Goal: Task Accomplishment & Management: Manage account settings

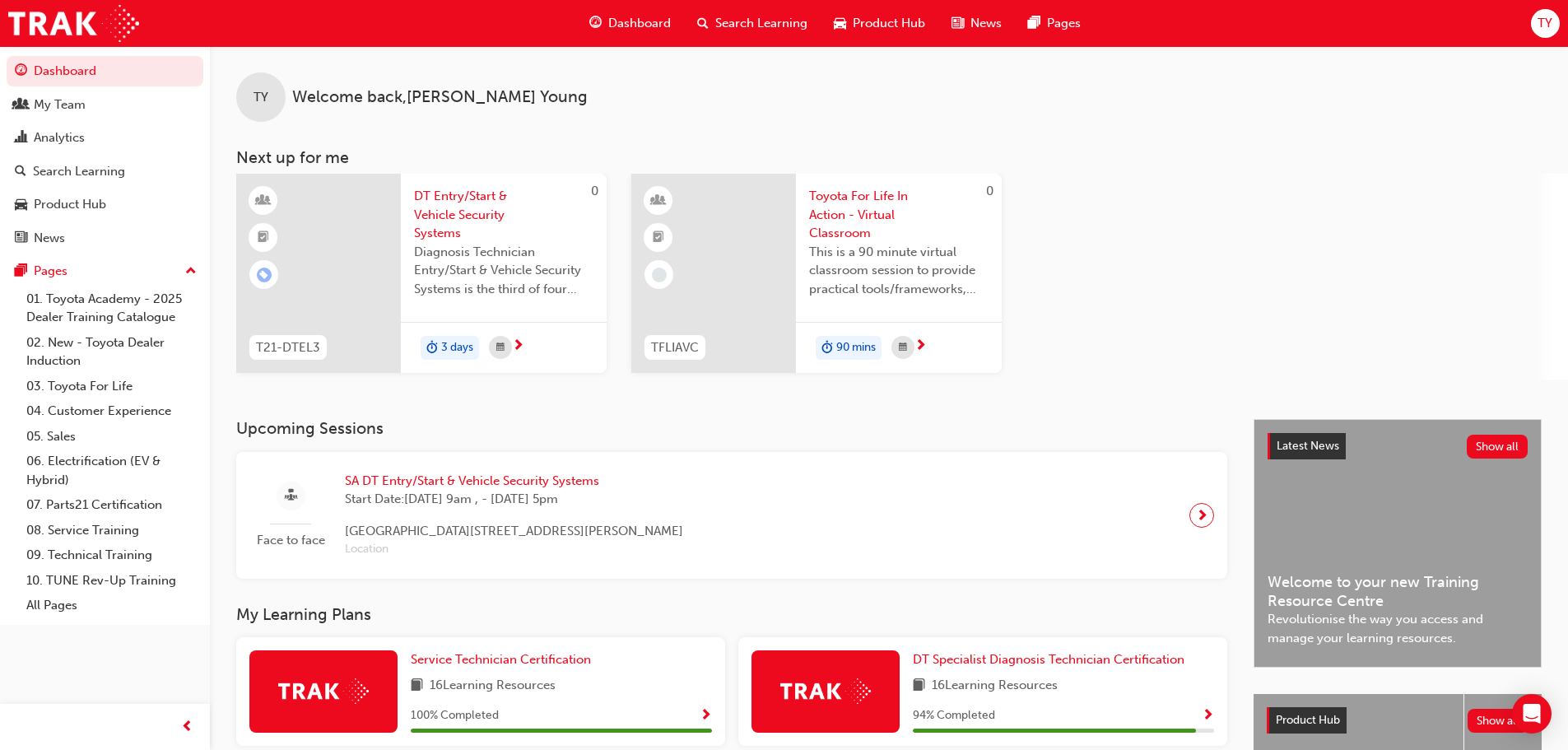
click at [1551, 16] on span "TY" at bounding box center [1545, 23] width 15 height 19
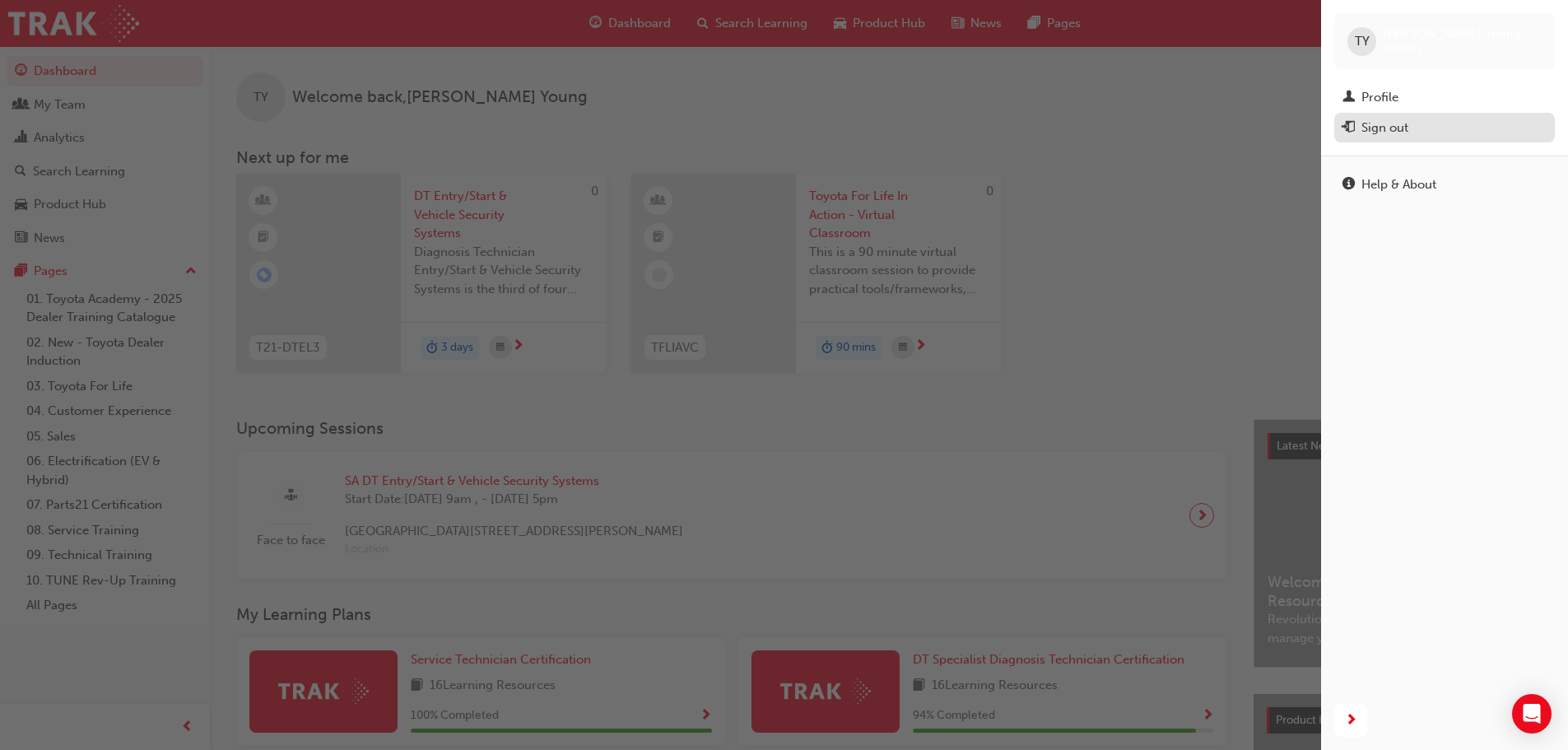
click at [1385, 131] on div "Sign out" at bounding box center [1385, 128] width 47 height 19
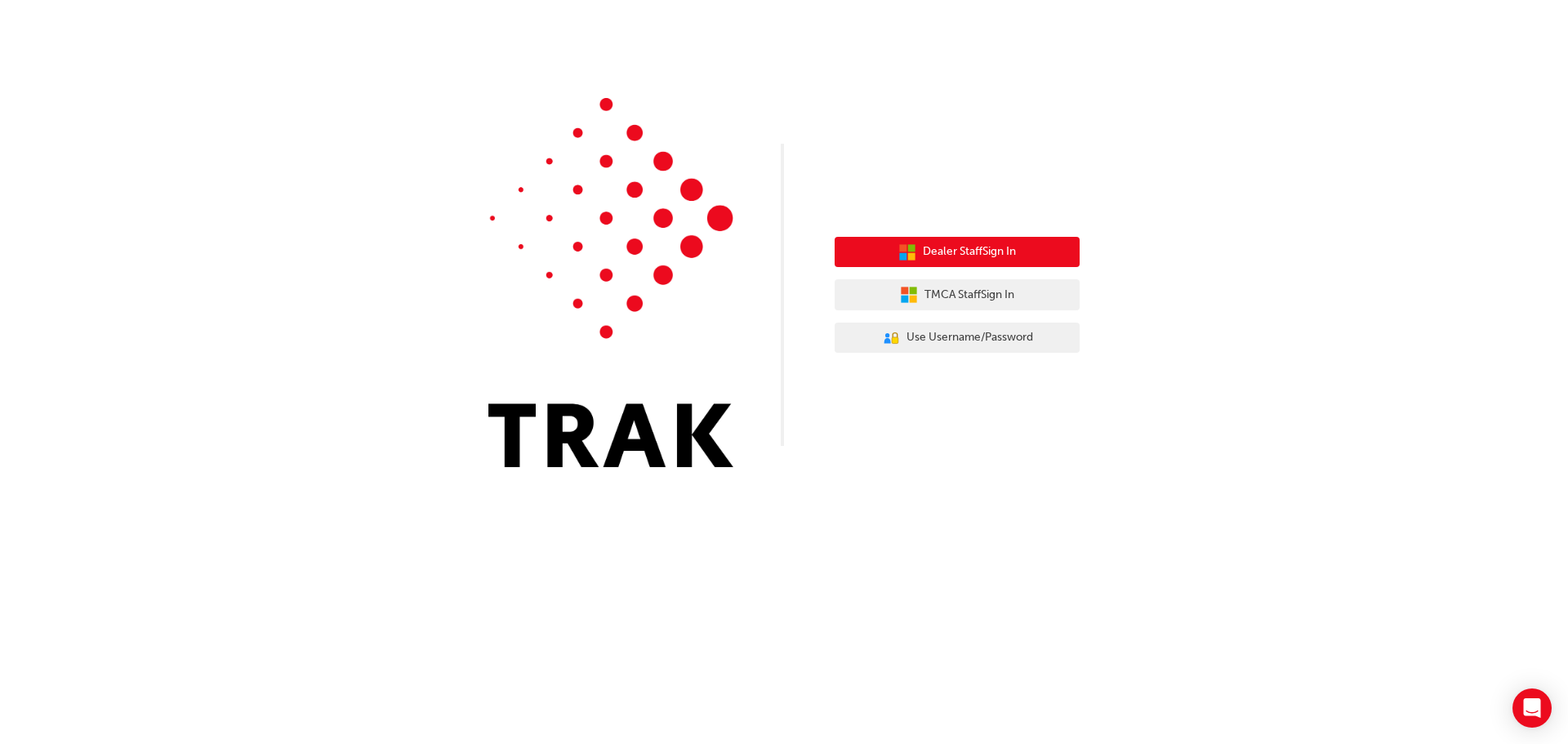
click at [959, 255] on span "Dealer Staff Sign In" at bounding box center [970, 251] width 93 height 19
